Goal: Task Accomplishment & Management: Use online tool/utility

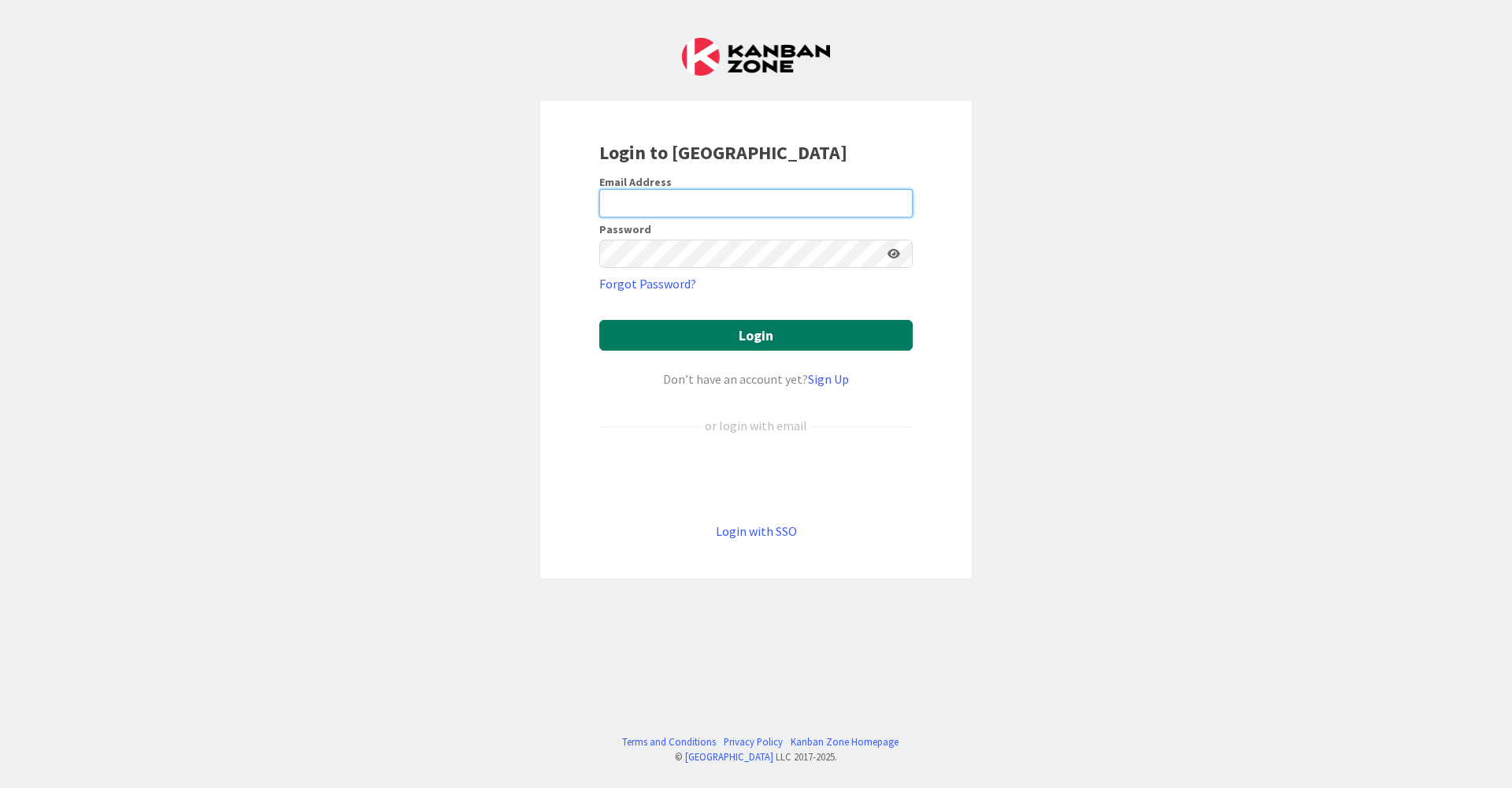
type input "[EMAIL_ADDRESS][DOMAIN_NAME]"
click at [781, 343] on button "Login" at bounding box center [755, 334] width 313 height 31
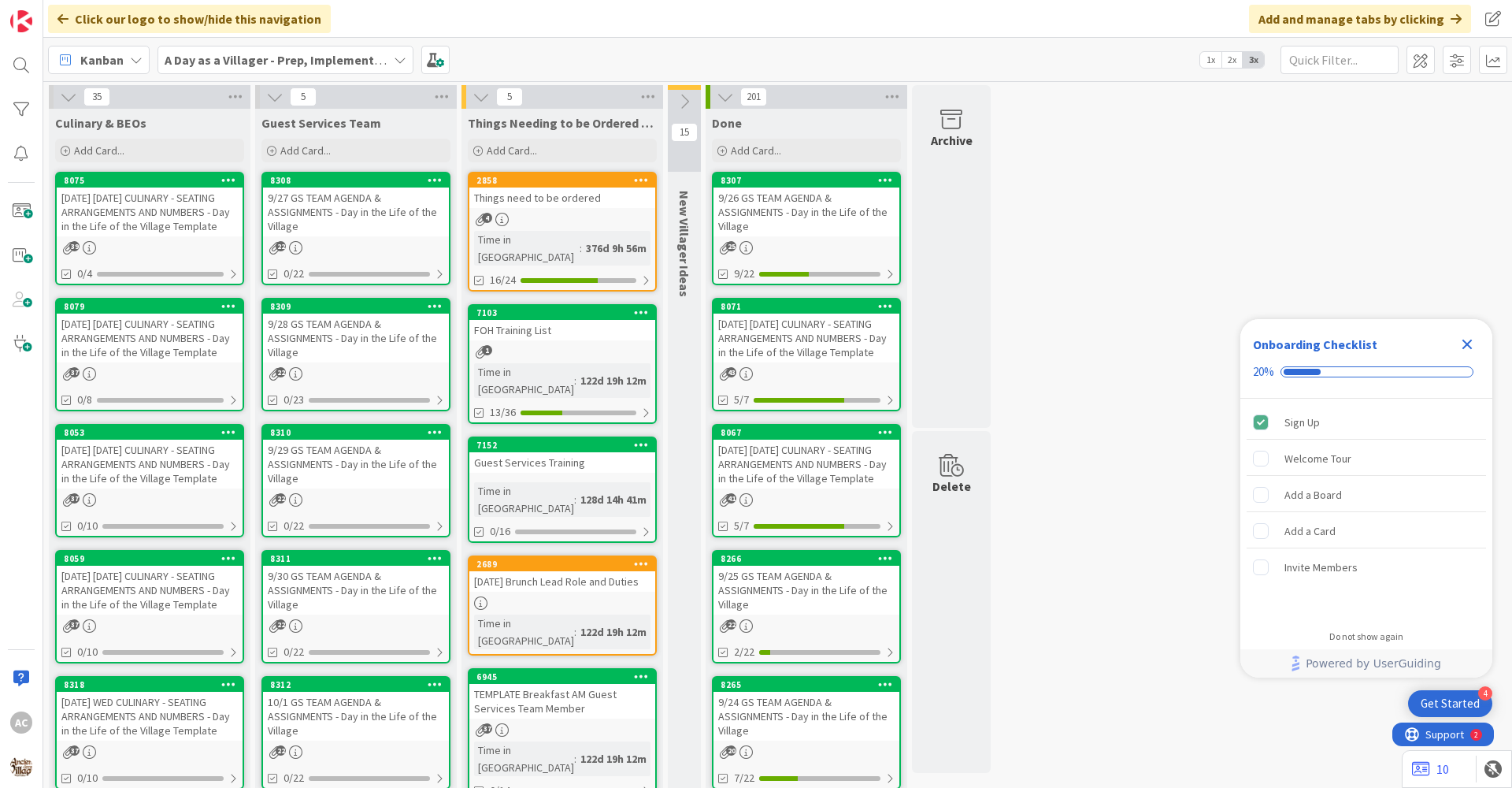
click at [202, 381] on div "37" at bounding box center [150, 373] width 186 height 13
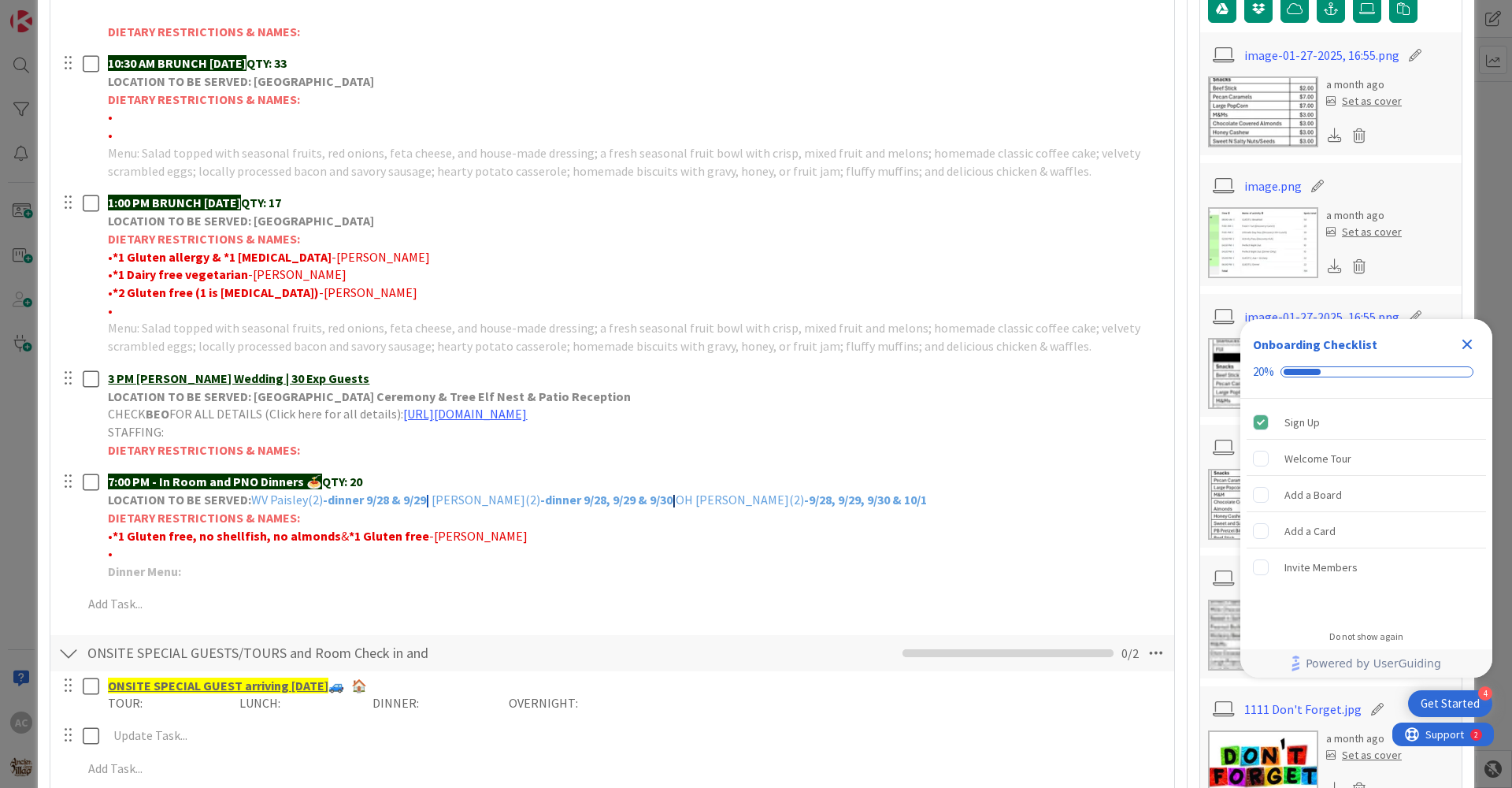
scroll to position [473, 0]
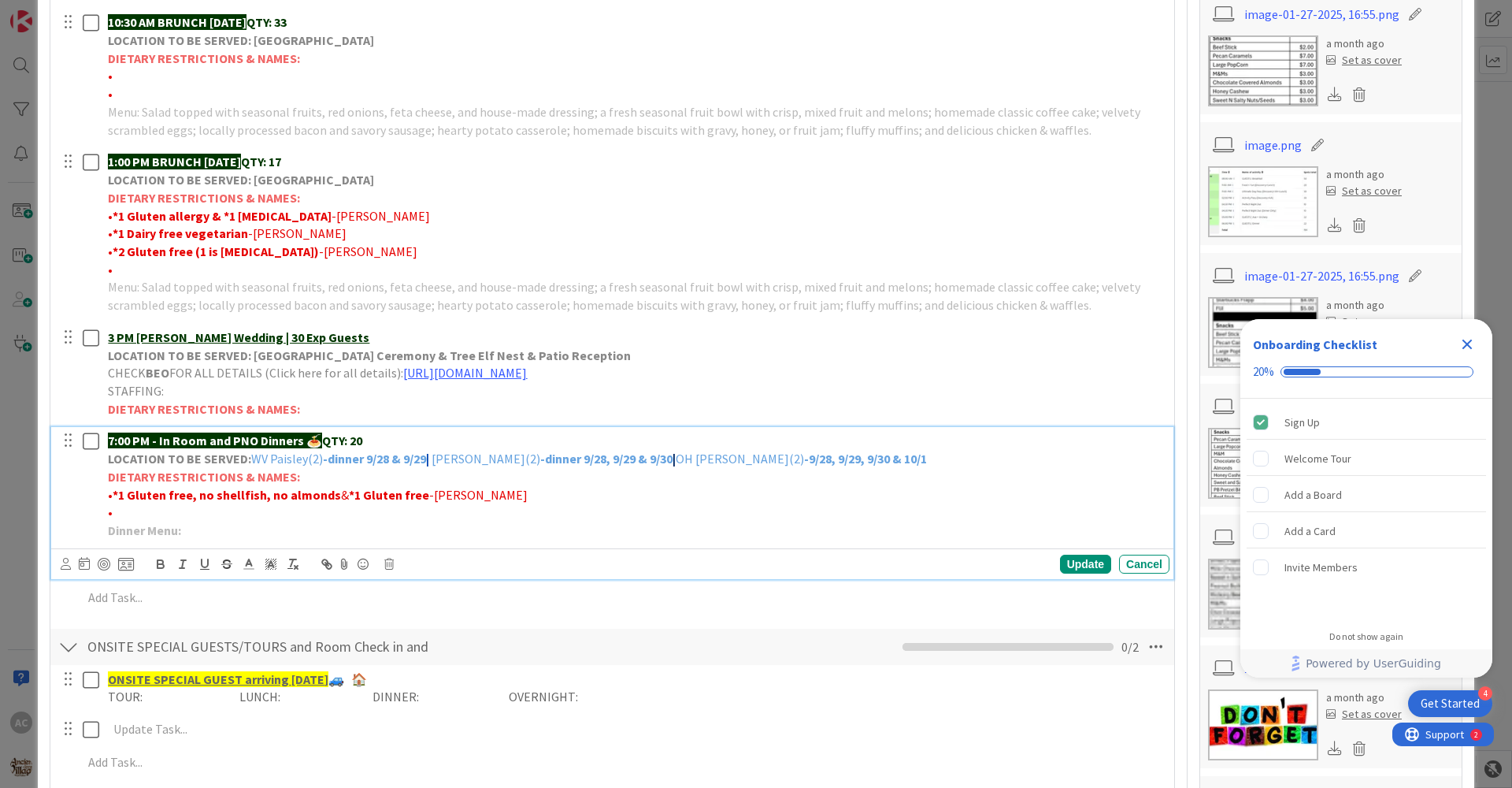
click at [196, 527] on p "Dinner Menu:" at bounding box center [635, 530] width 1055 height 18
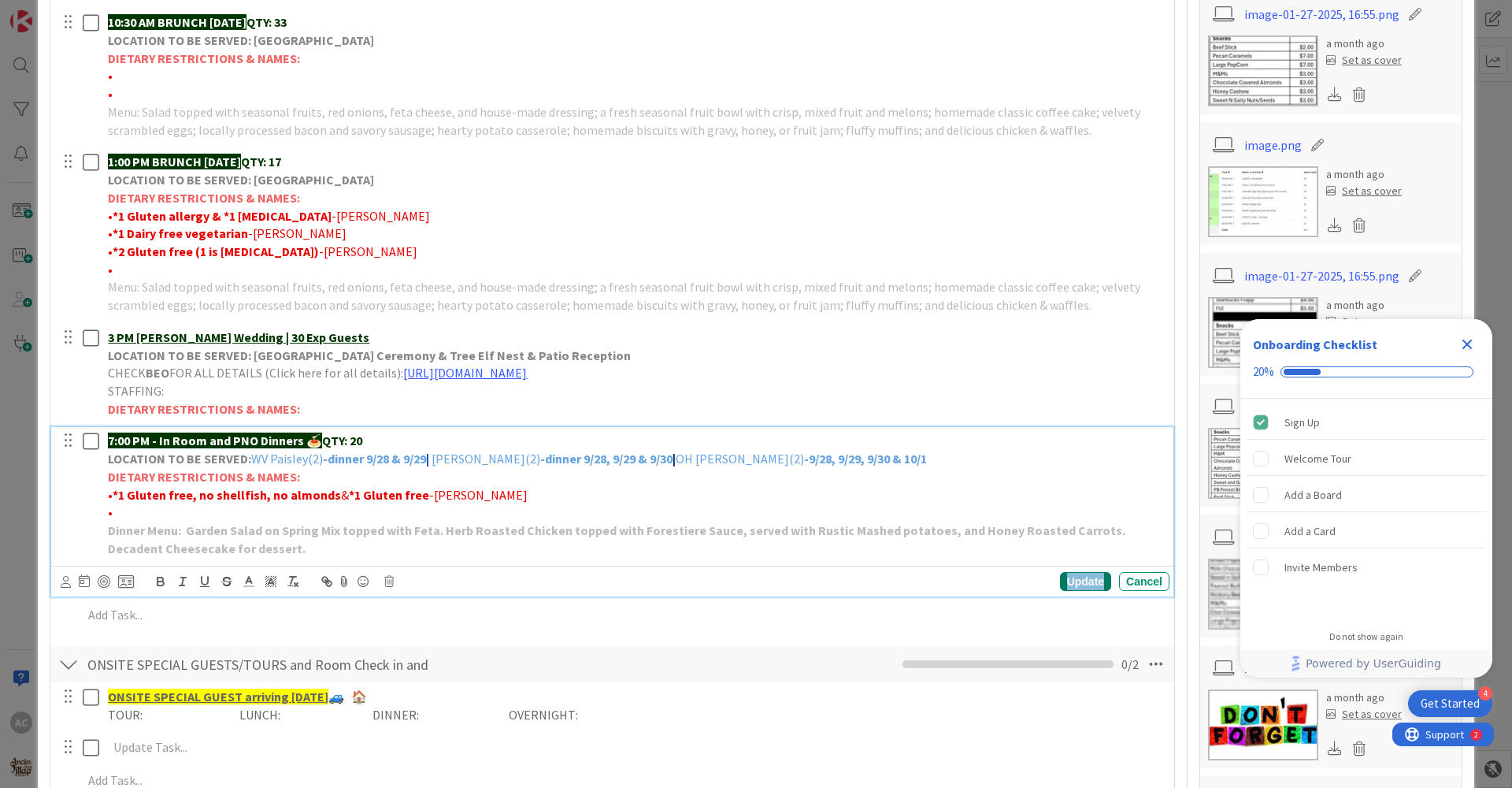
click at [1081, 582] on div "Update" at bounding box center [1085, 582] width 51 height 19
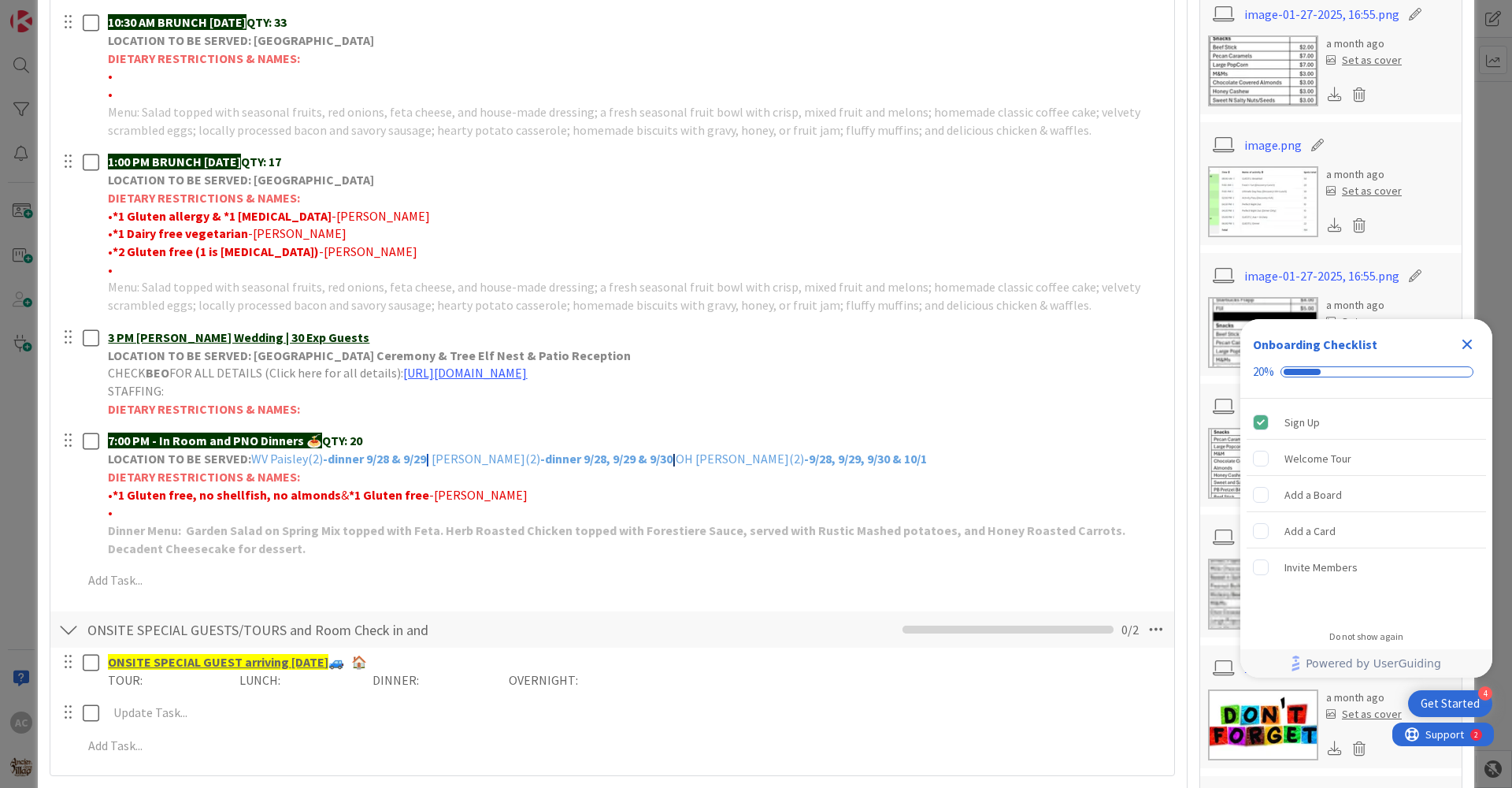
click at [1462, 340] on icon "Close Checklist" at bounding box center [1467, 345] width 11 height 11
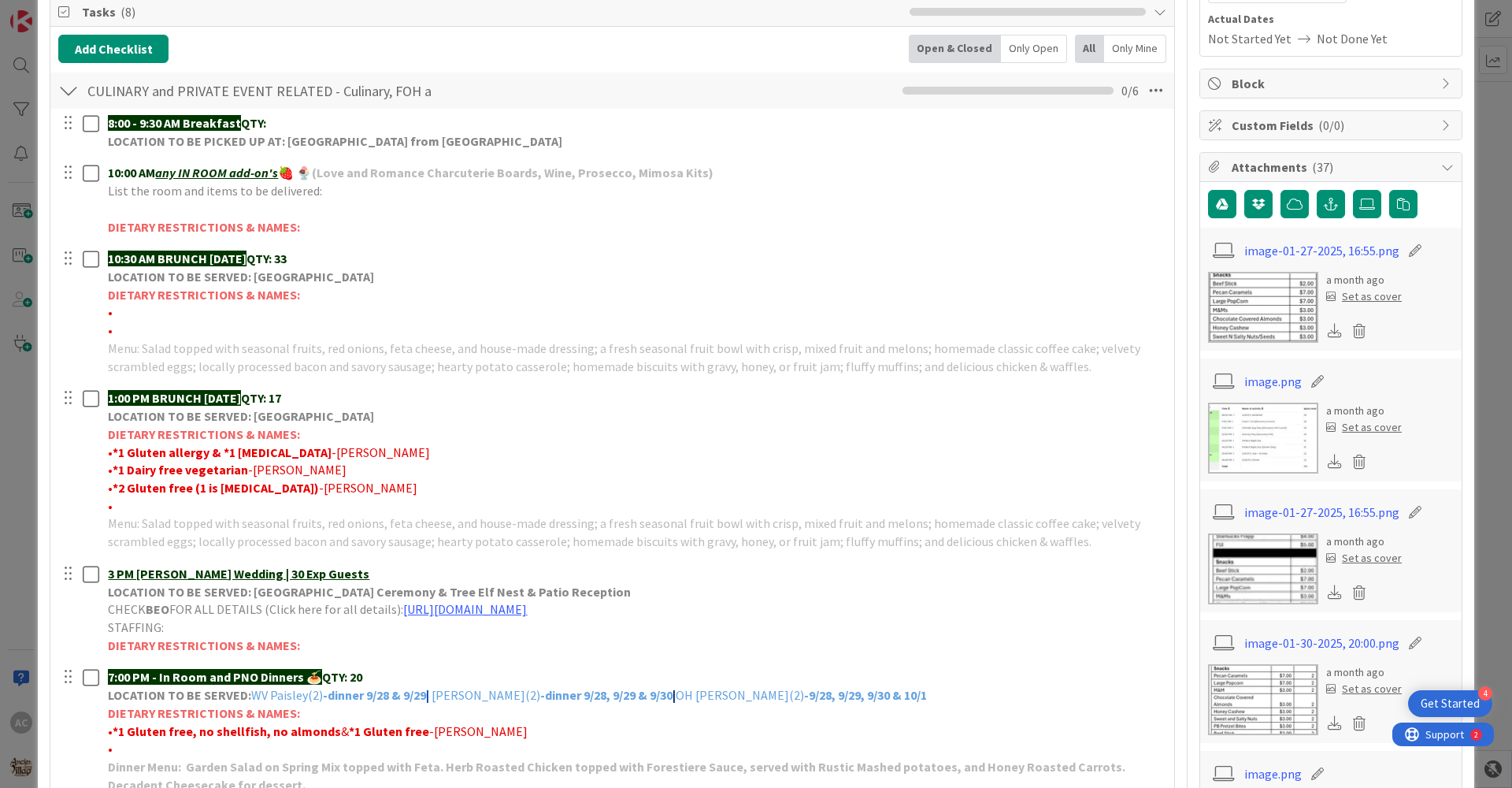
scroll to position [0, 0]
